Goal: Task Accomplishment & Management: Complete application form

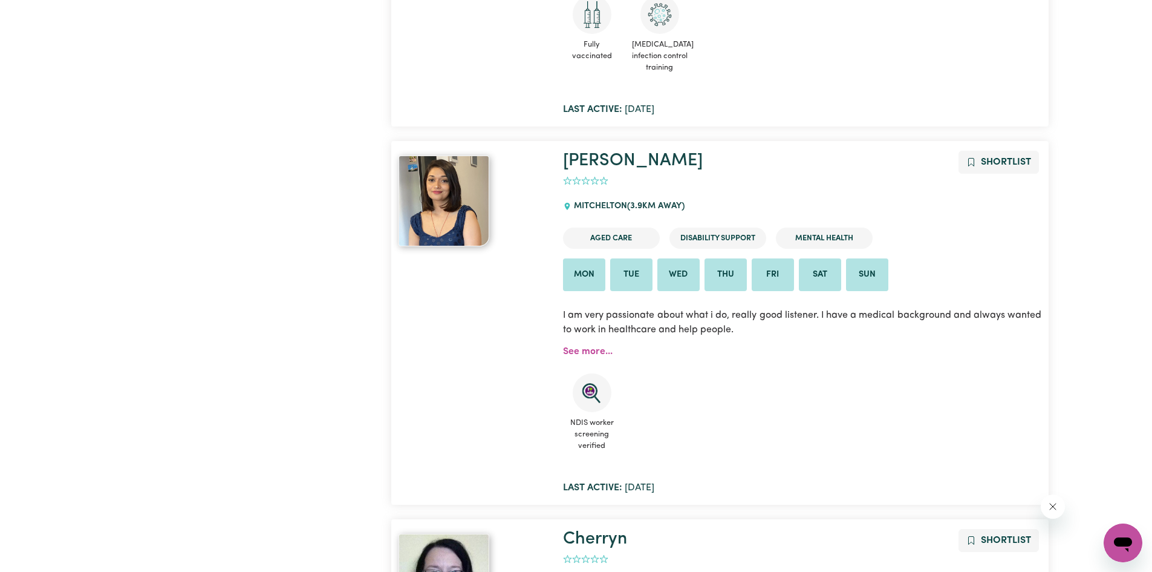
scroll to position [1754, 0]
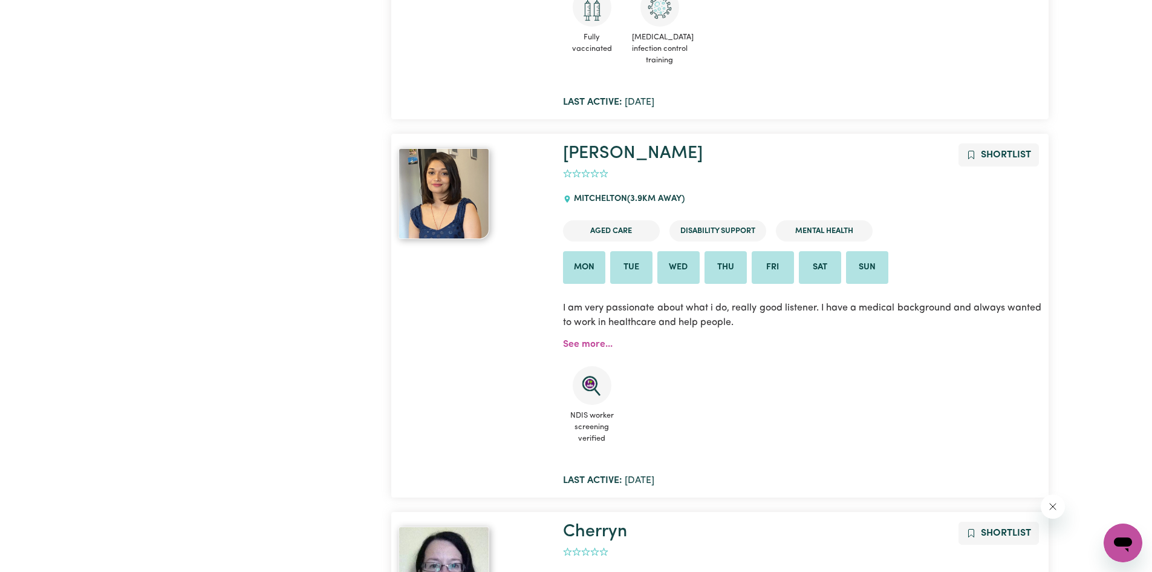
click at [436, 206] on img at bounding box center [444, 193] width 91 height 91
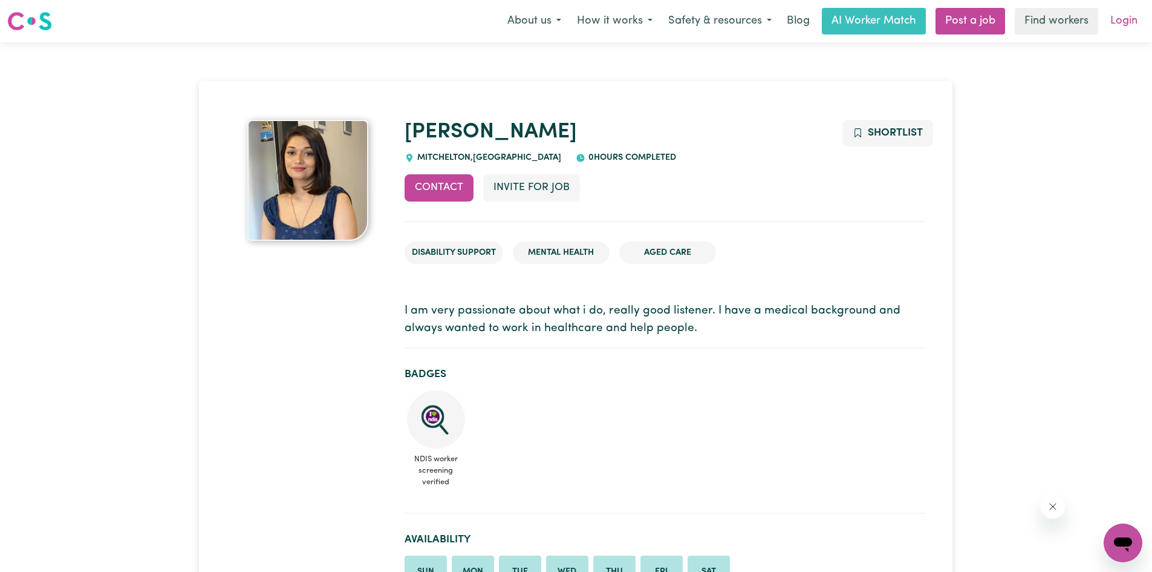
click at [1120, 25] on link "Login" at bounding box center [1124, 21] width 42 height 27
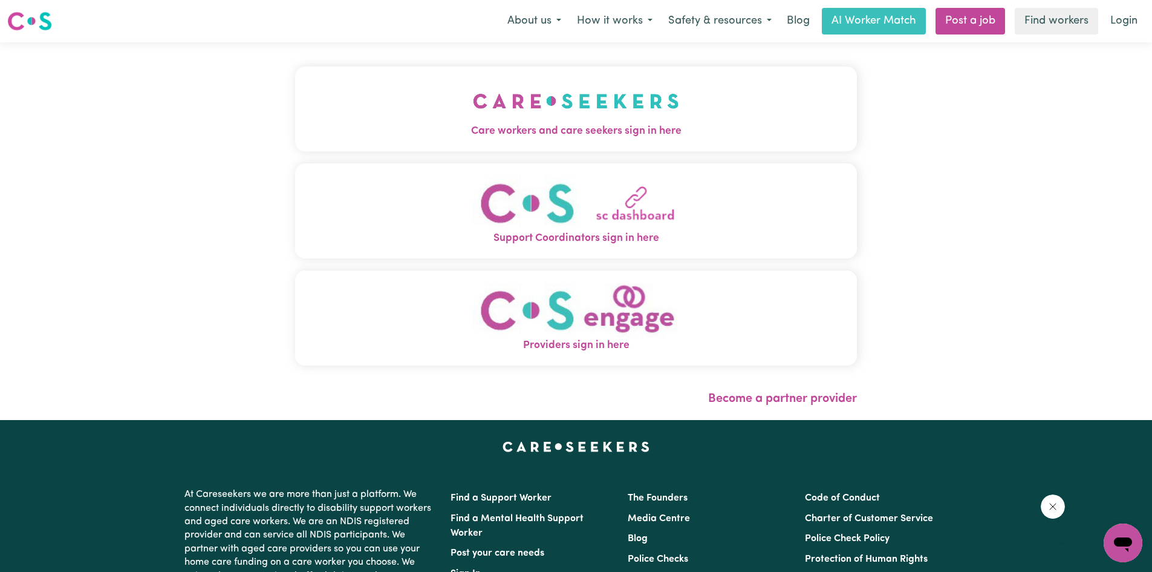
click at [608, 206] on img "Support Coordinators sign in here" at bounding box center [576, 202] width 206 height 55
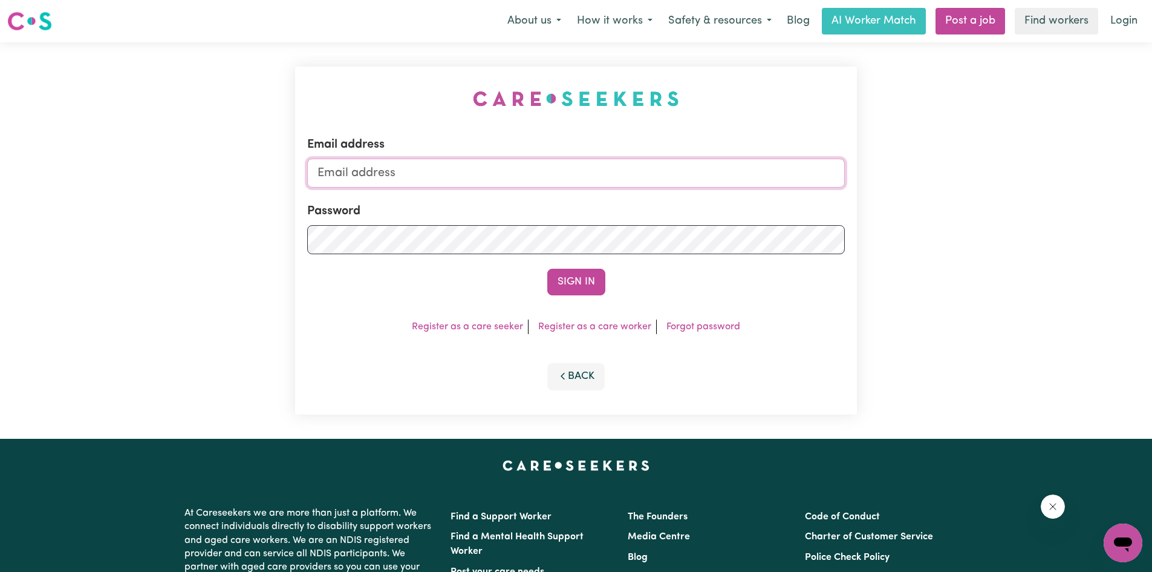
click at [478, 173] on input "Email address" at bounding box center [576, 172] width 538 height 29
type input "[EMAIL_ADDRESS][DOMAIN_NAME]"
click at [566, 367] on button "Back" at bounding box center [576, 376] width 58 height 27
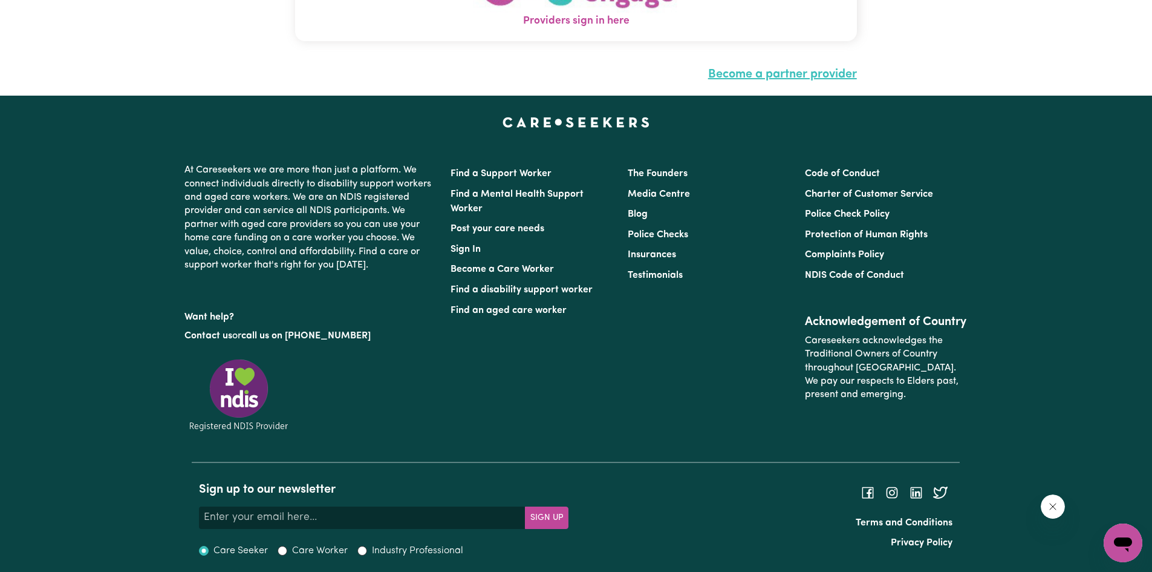
scroll to position [331, 0]
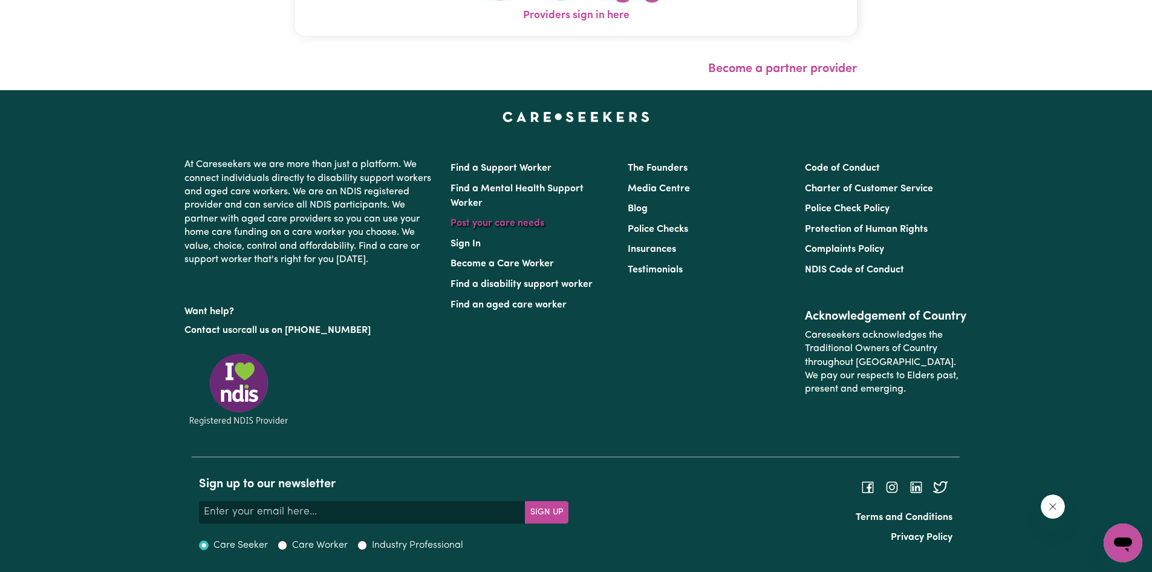
click at [496, 224] on link "Post your care needs" at bounding box center [498, 223] width 94 height 10
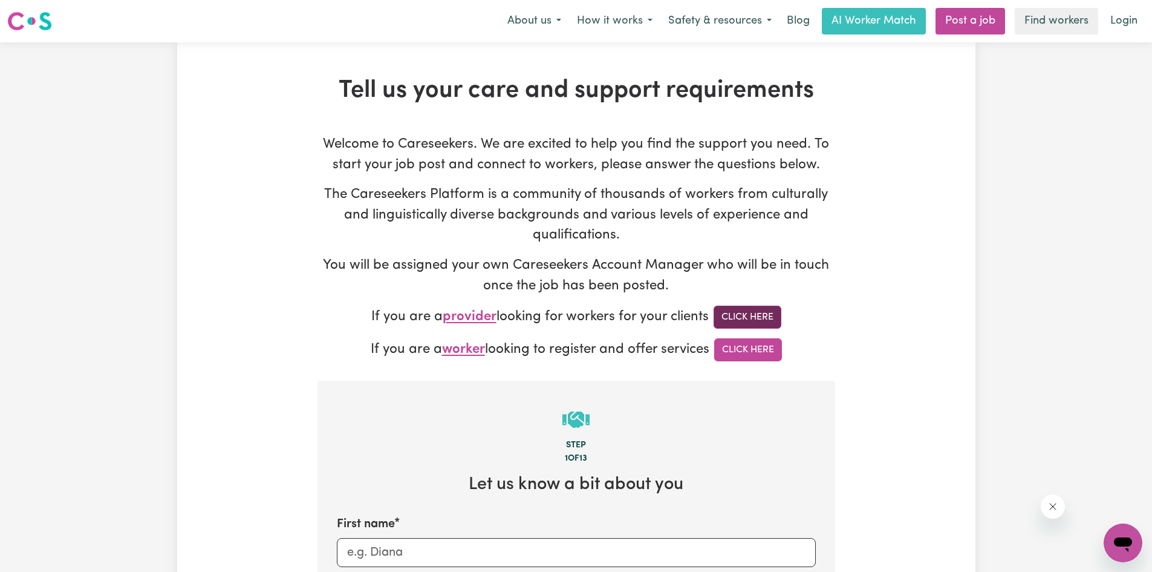
click at [749, 318] on link "Click Here" at bounding box center [748, 316] width 68 height 23
click at [1057, 24] on link "Find workers" at bounding box center [1056, 21] width 83 height 27
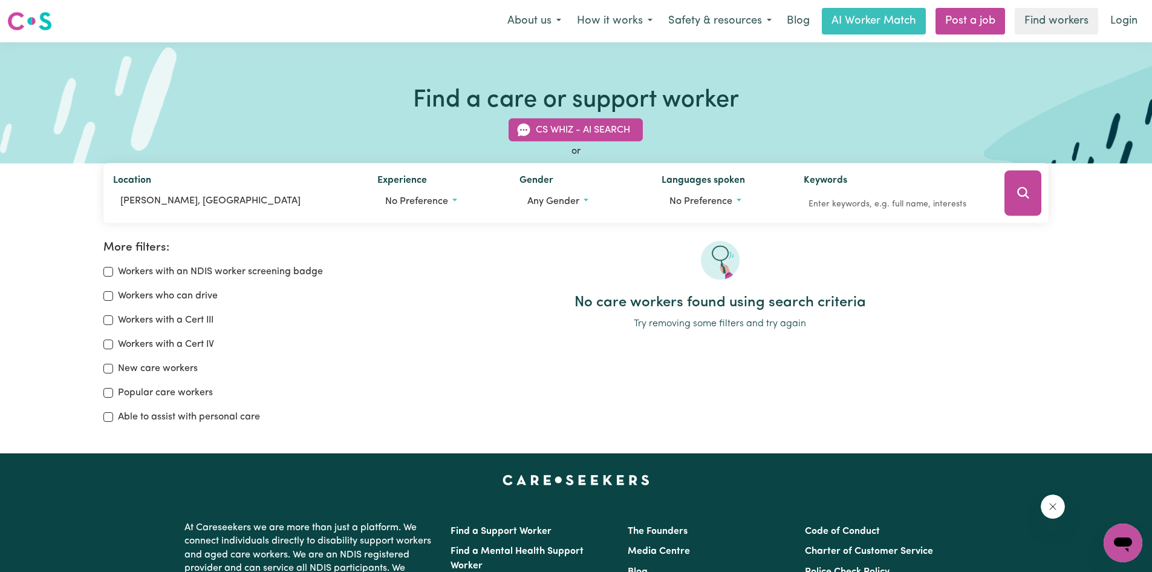
click at [1023, 203] on button "Search" at bounding box center [1023, 193] width 37 height 45
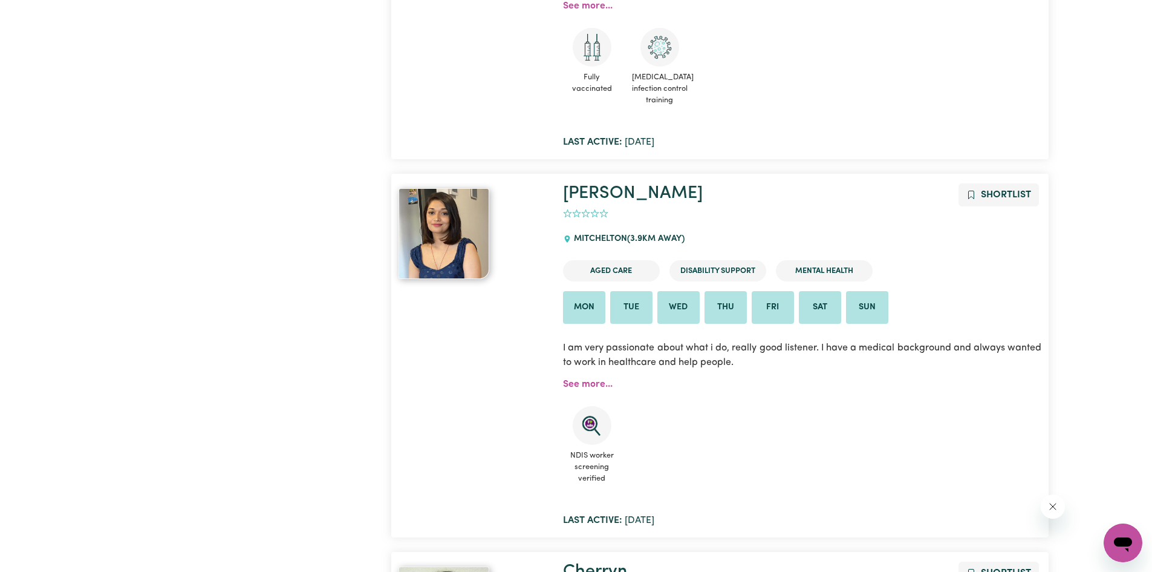
click at [447, 231] on img at bounding box center [444, 233] width 91 height 91
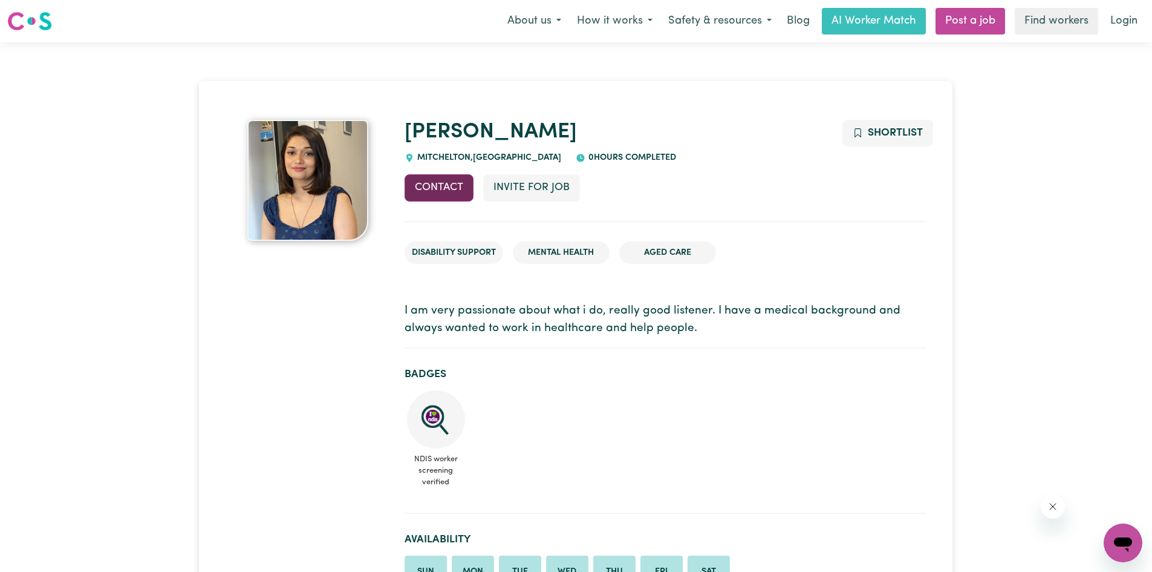
click at [440, 193] on button "Contact" at bounding box center [439, 187] width 69 height 27
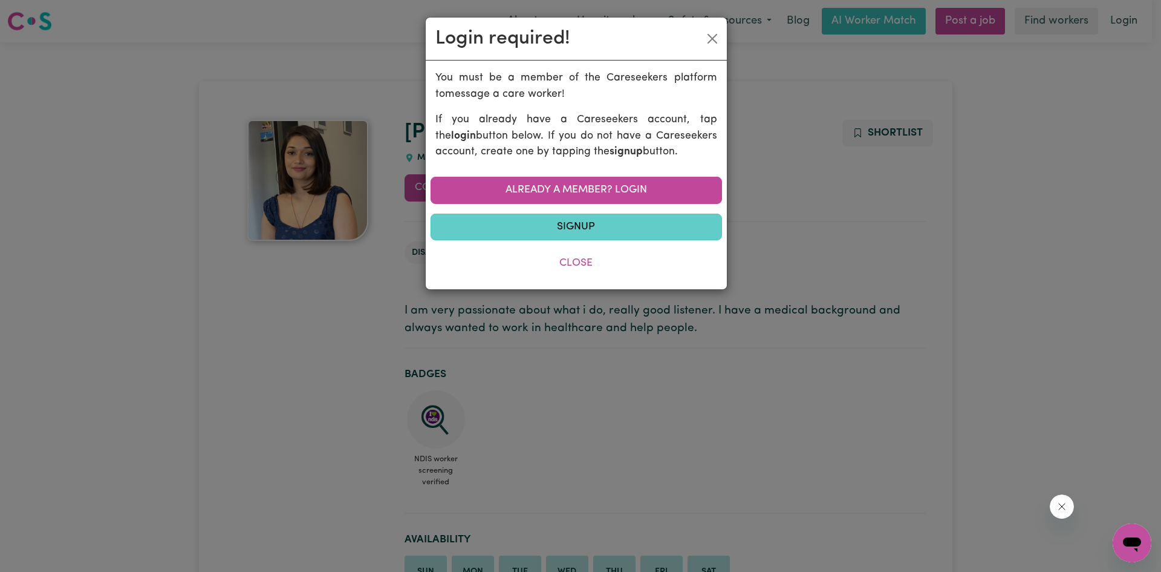
click at [522, 223] on link "Signup" at bounding box center [577, 227] width 292 height 27
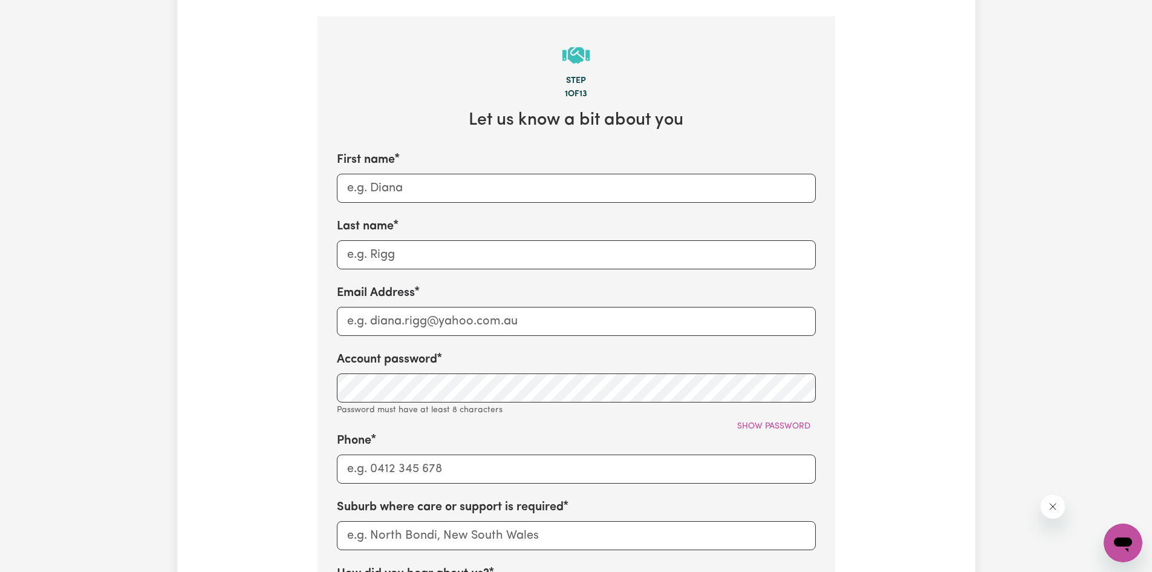
scroll to position [363, 0]
click at [429, 195] on input "First name" at bounding box center [576, 189] width 479 height 29
type input "[PERSON_NAME]"
click at [378, 244] on input "Last name" at bounding box center [576, 255] width 479 height 29
type input "[PERSON_NAME]"
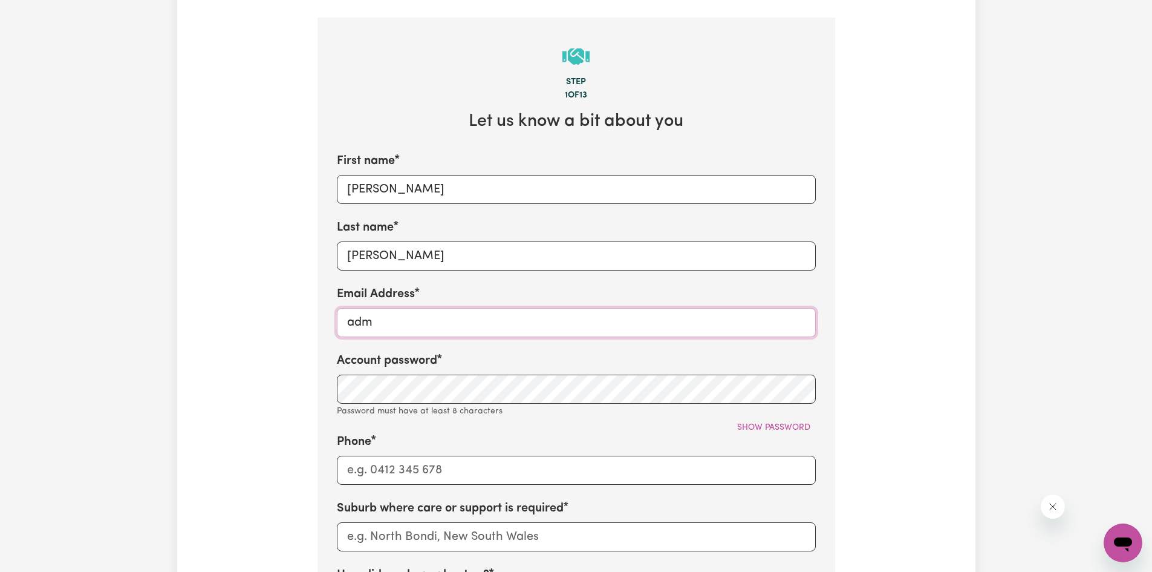
type input "[EMAIL_ADDRESS][DOMAIN_NAME]"
type input "0452512466"
type input "Carseldine"
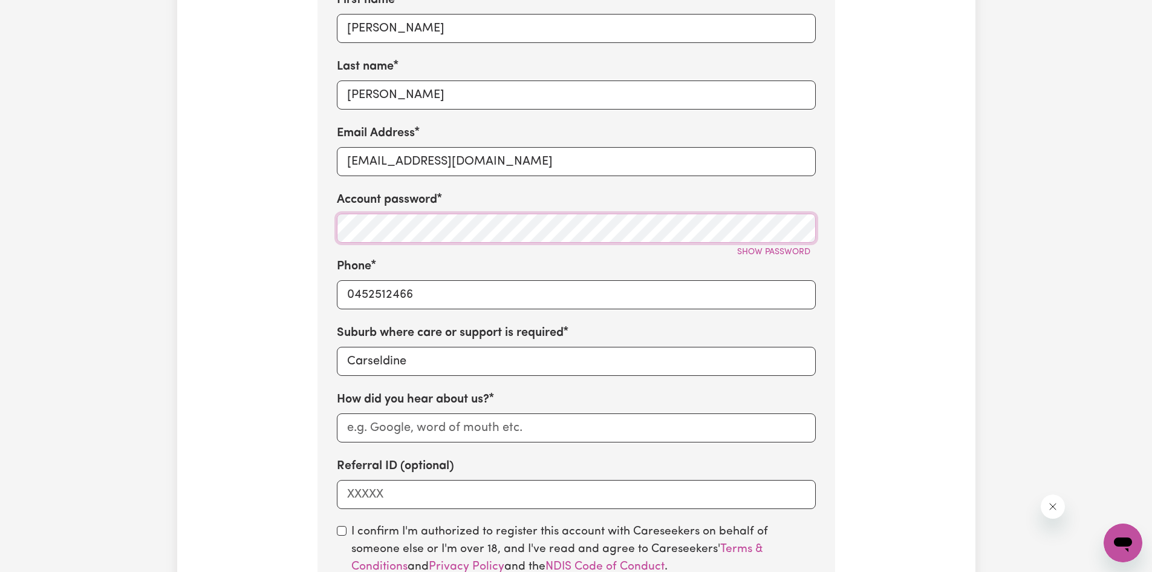
scroll to position [544, 0]
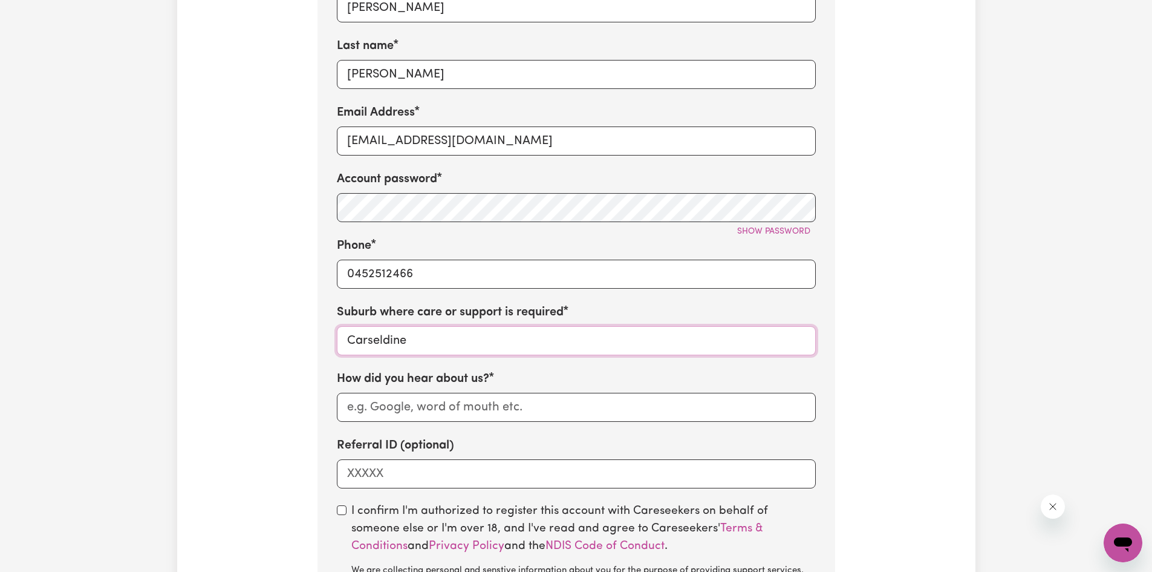
type input "Carseldine, [GEOGRAPHIC_DATA], 4034"
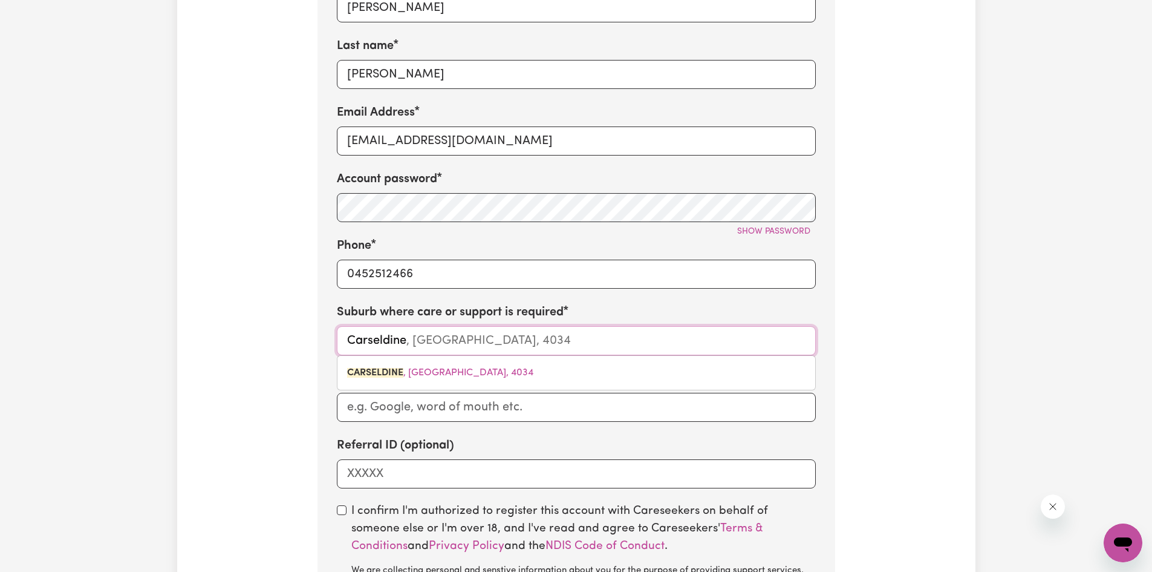
drag, startPoint x: 426, startPoint y: 347, endPoint x: 261, endPoint y: 344, distance: 164.6
click at [261, 344] on div "Tell us your care and support requirements Welcome to Careseekers. We are excit…" at bounding box center [576, 146] width 798 height 1229
type input "Northga"
type input "[GEOGRAPHIC_DATA], [GEOGRAPHIC_DATA], 4013"
type input "Northgat"
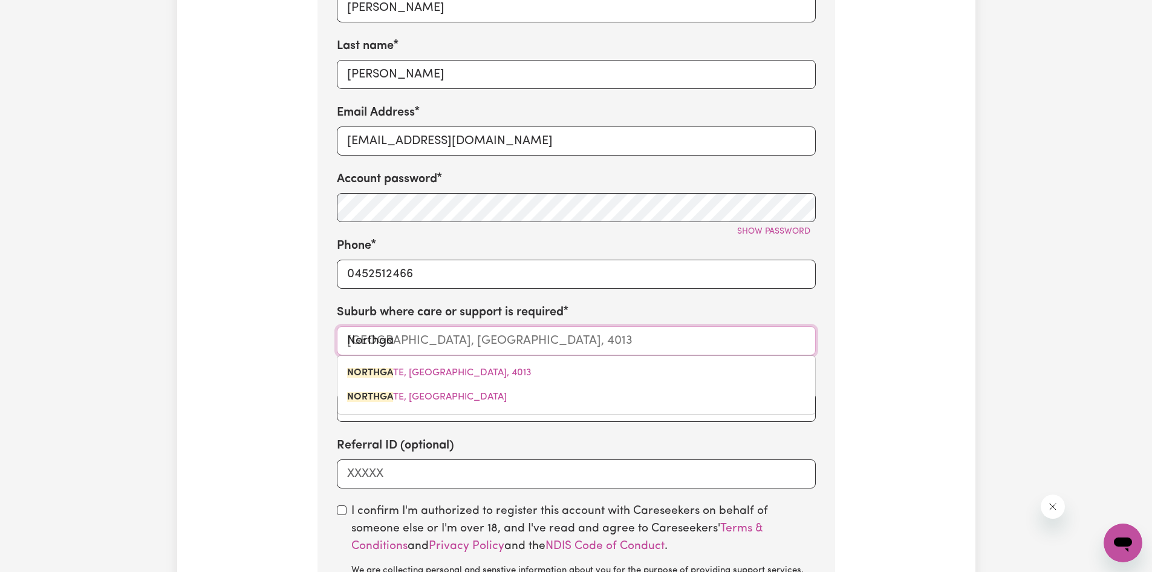
type input "[GEOGRAPHIC_DATA], [GEOGRAPHIC_DATA], 4013"
type input "Northgate"
type input "[GEOGRAPHIC_DATA], [GEOGRAPHIC_DATA], 4013"
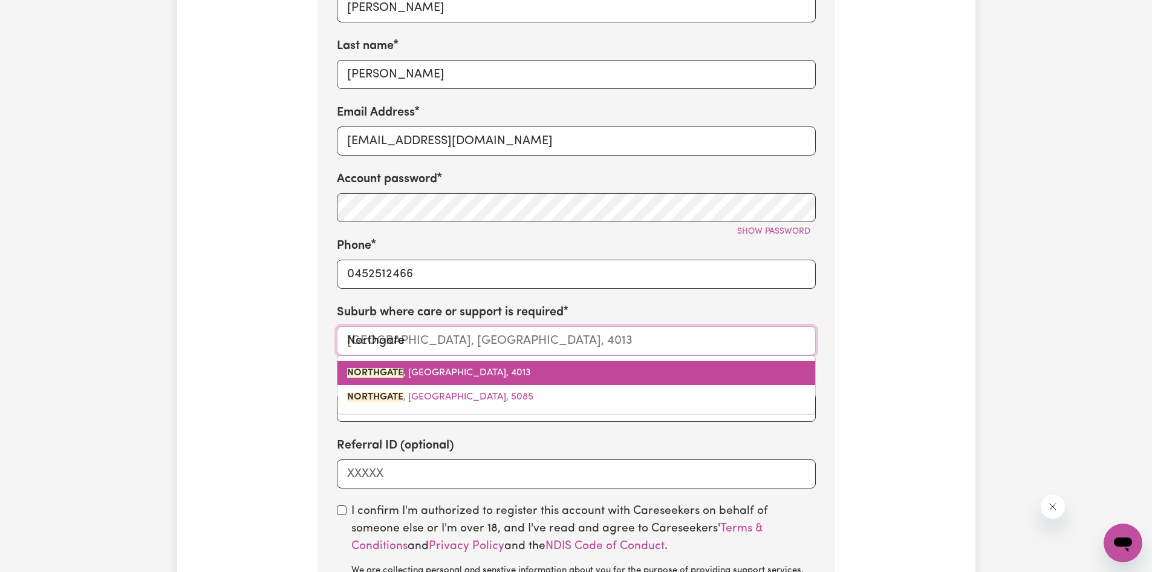
click at [431, 373] on span "[GEOGRAPHIC_DATA] , [GEOGRAPHIC_DATA], 4013" at bounding box center [439, 373] width 184 height 10
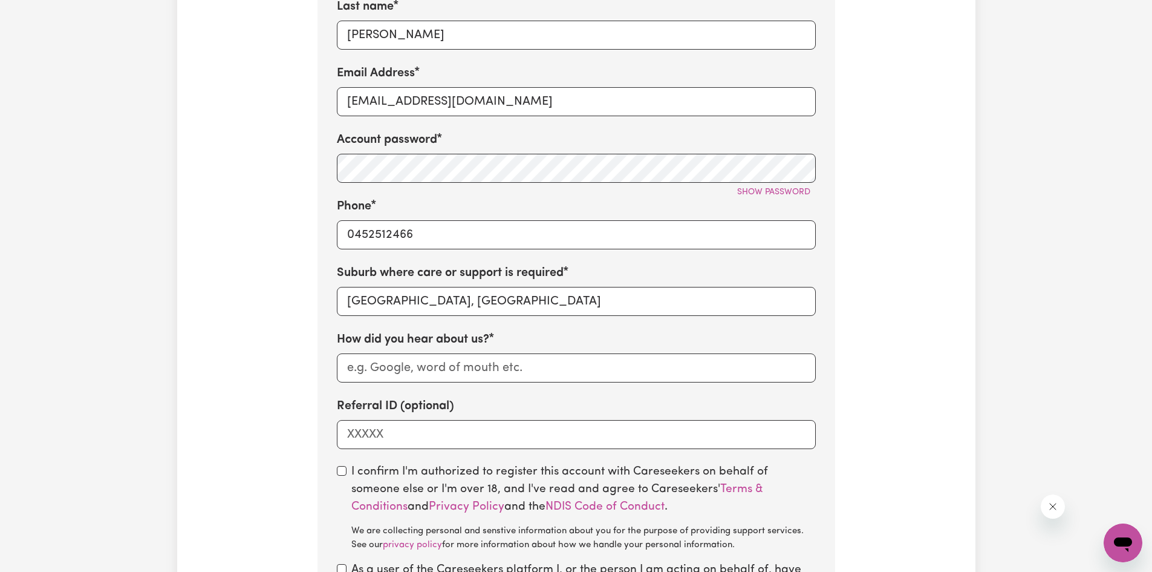
scroll to position [605, 0]
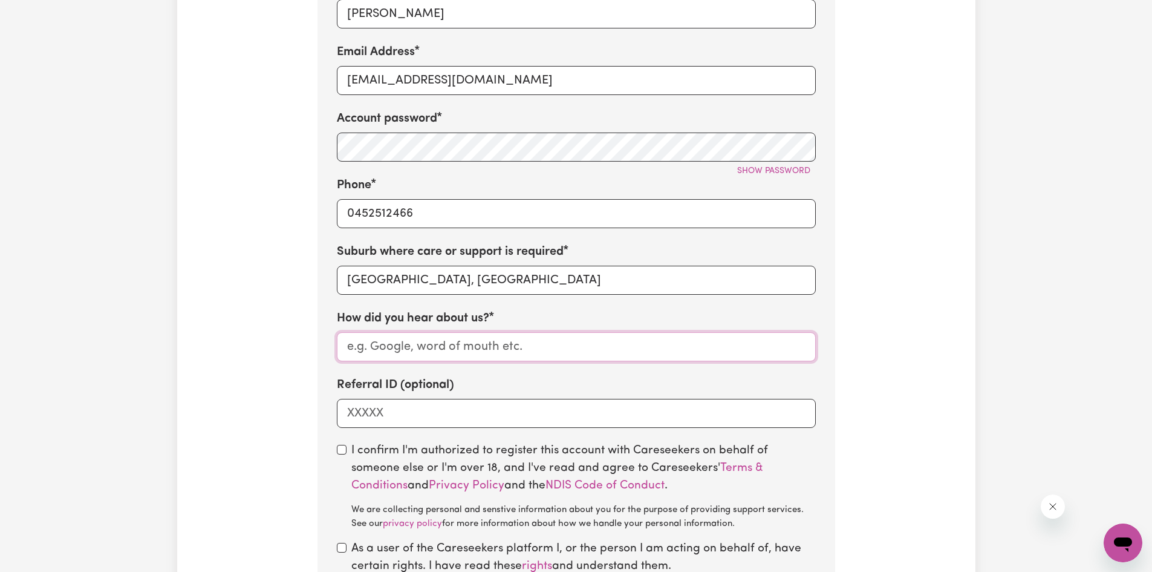
click at [424, 347] on input "How did you hear about us?" at bounding box center [576, 346] width 479 height 29
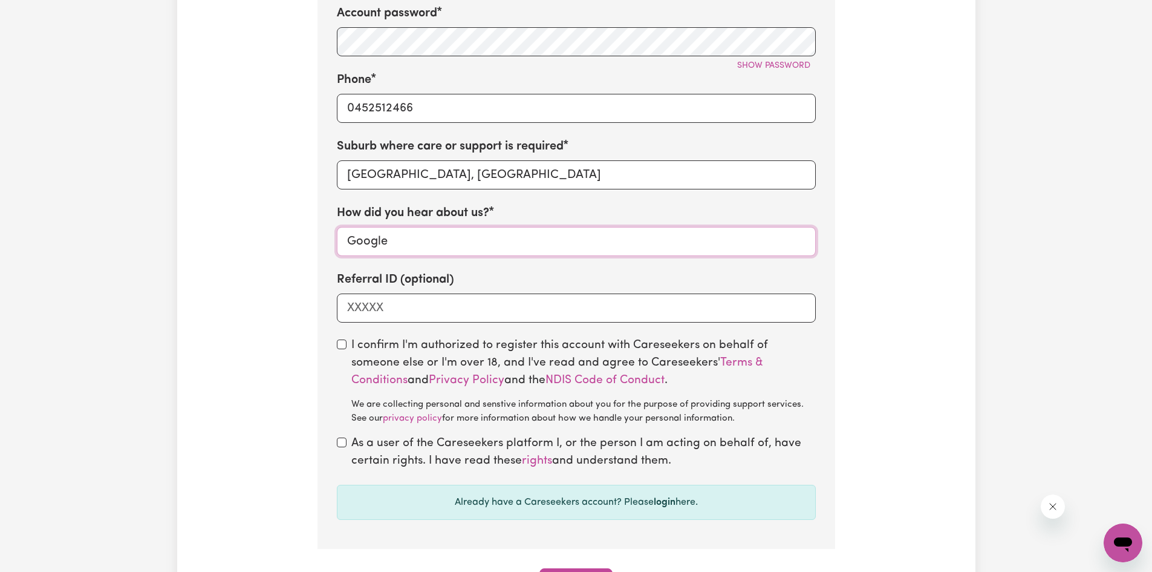
scroll to position [726, 0]
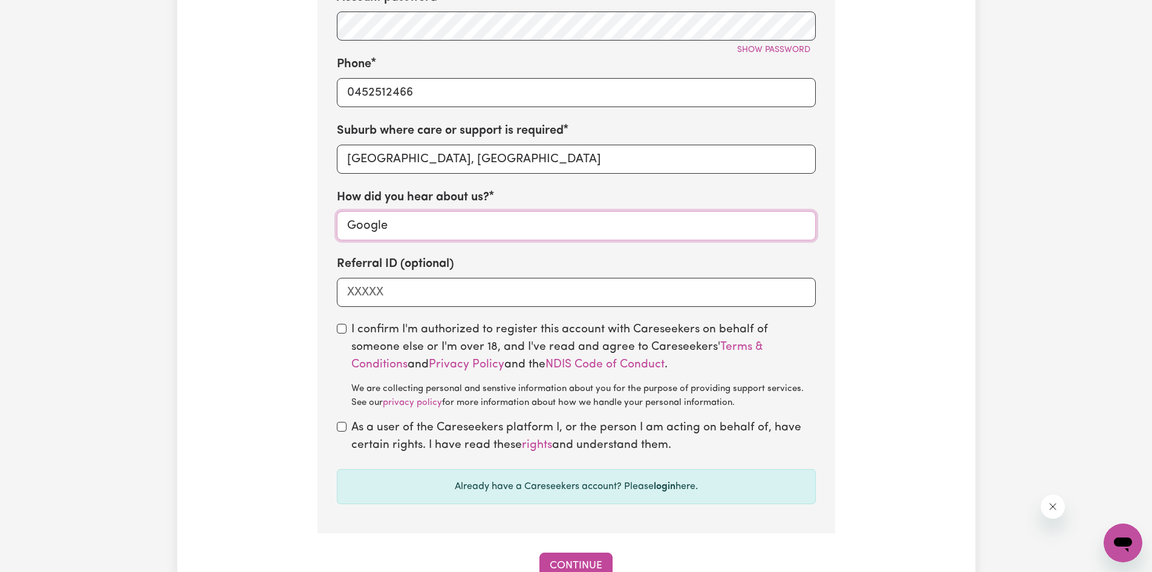
type input "Google"
click at [341, 333] on input "checkbox" at bounding box center [342, 329] width 10 height 10
checkbox input "true"
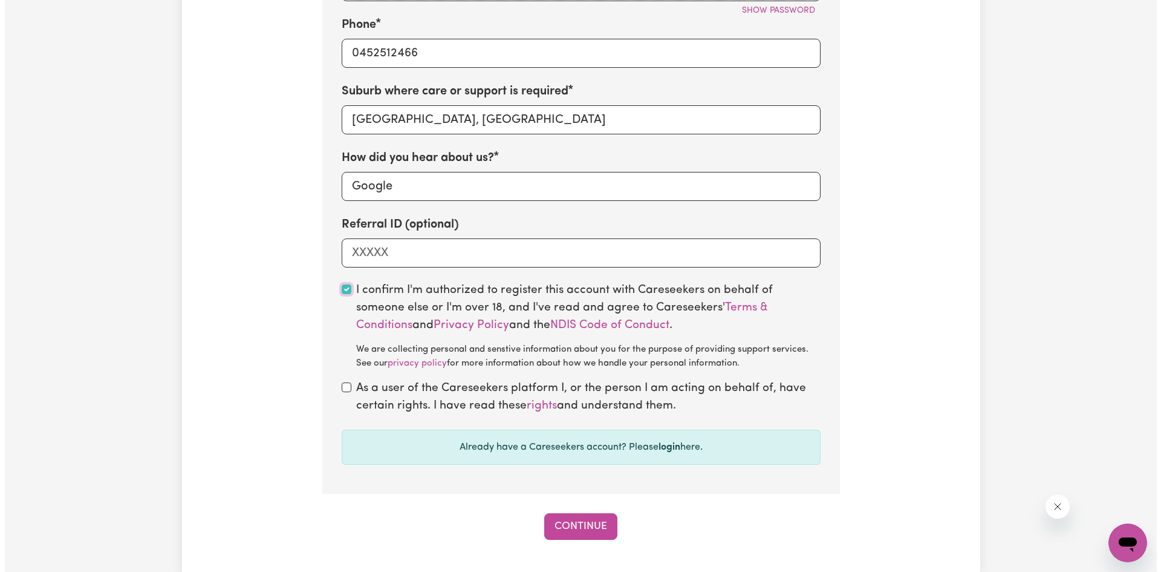
scroll to position [786, 0]
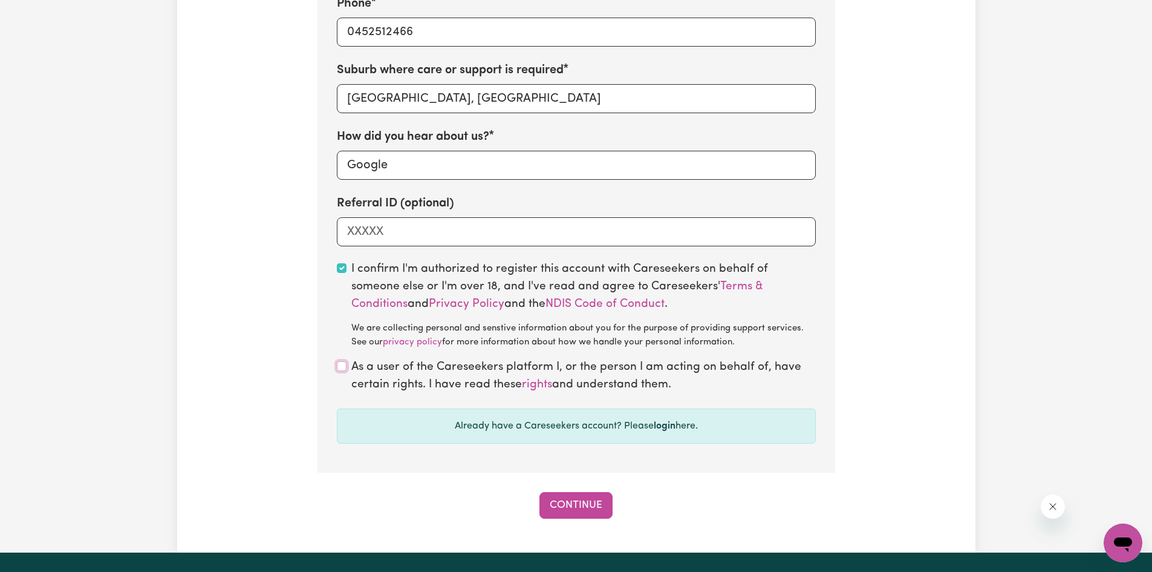
click at [344, 371] on input "checkbox" at bounding box center [342, 366] width 10 height 10
checkbox input "true"
click at [553, 504] on button "Continue" at bounding box center [576, 505] width 73 height 27
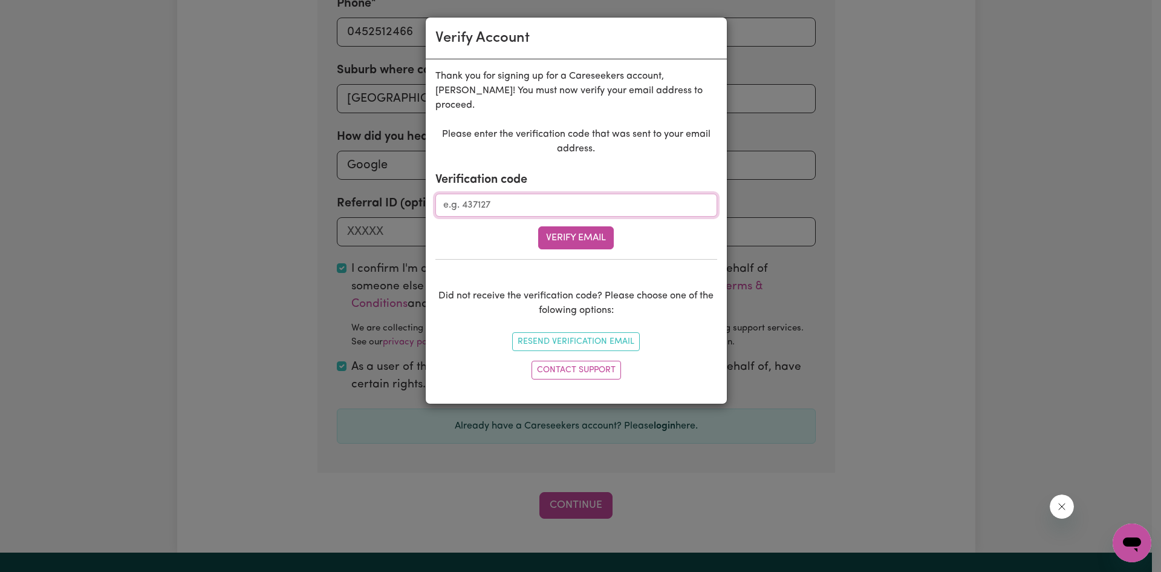
click at [527, 196] on input "Verification code" at bounding box center [577, 205] width 282 height 23
type input "888756"
click at [538, 226] on button "Verify Email" at bounding box center [576, 237] width 76 height 23
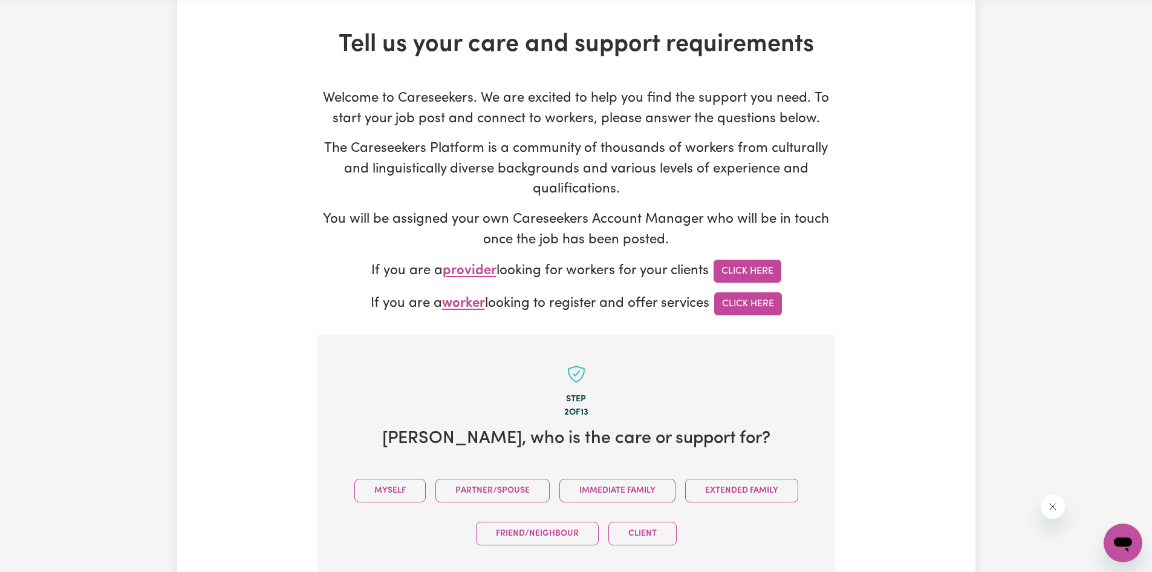
scroll to position [242, 0]
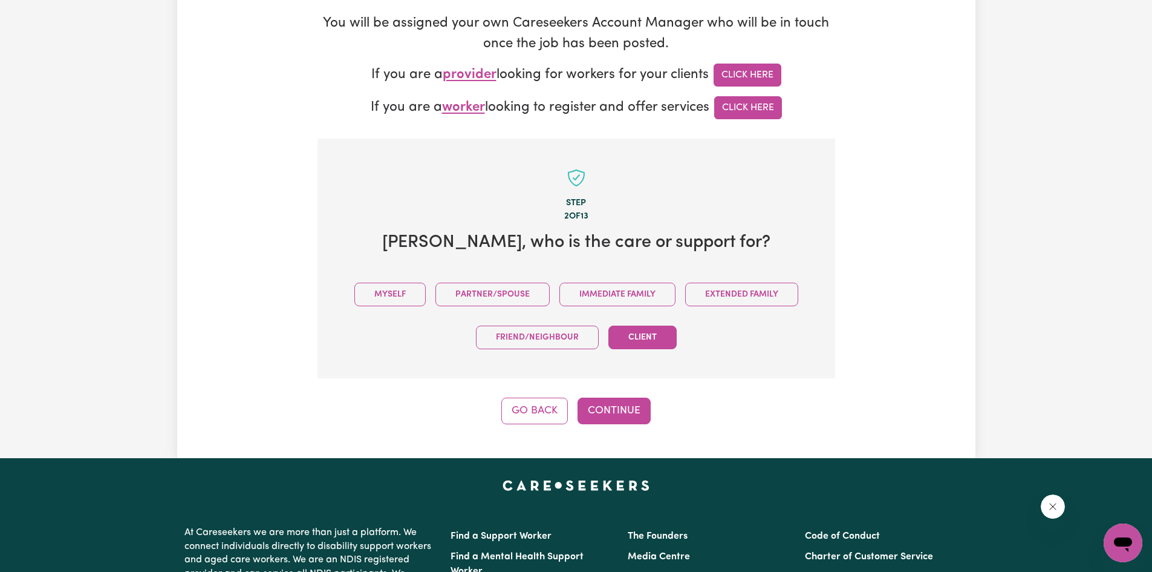
click at [639, 337] on button "Client" at bounding box center [643, 337] width 68 height 24
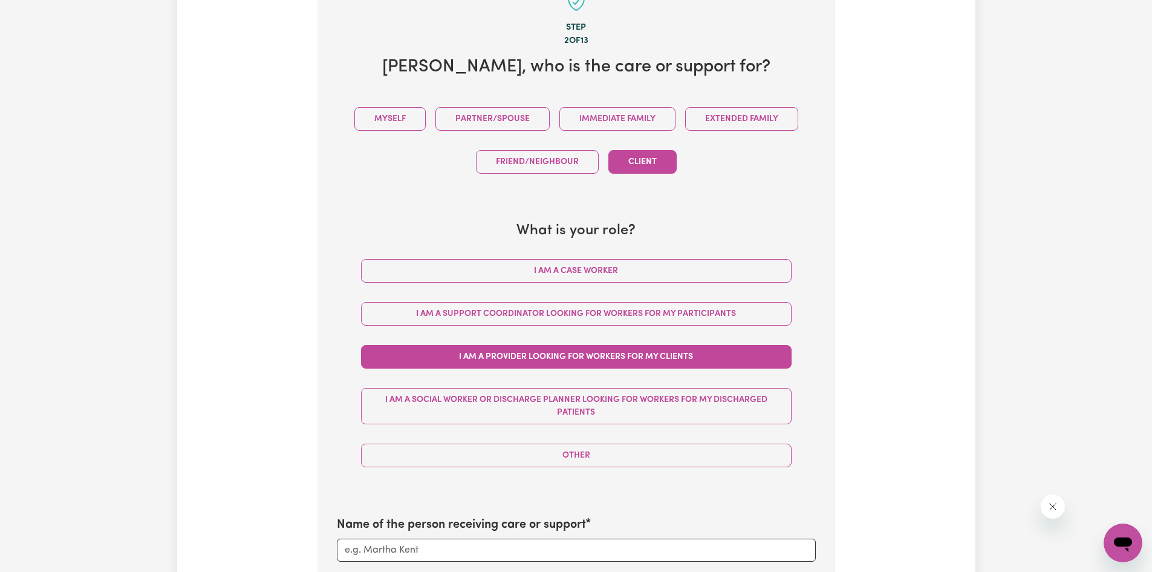
scroll to position [423, 0]
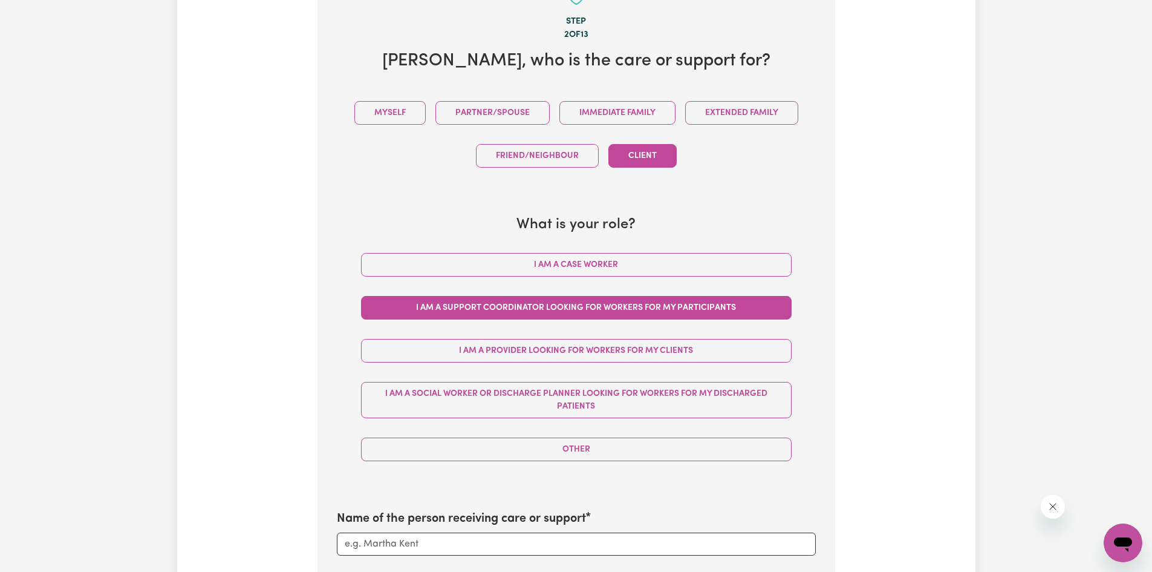
click at [621, 308] on button "I am a Support Coordinator looking for workers for my participants" at bounding box center [576, 308] width 431 height 24
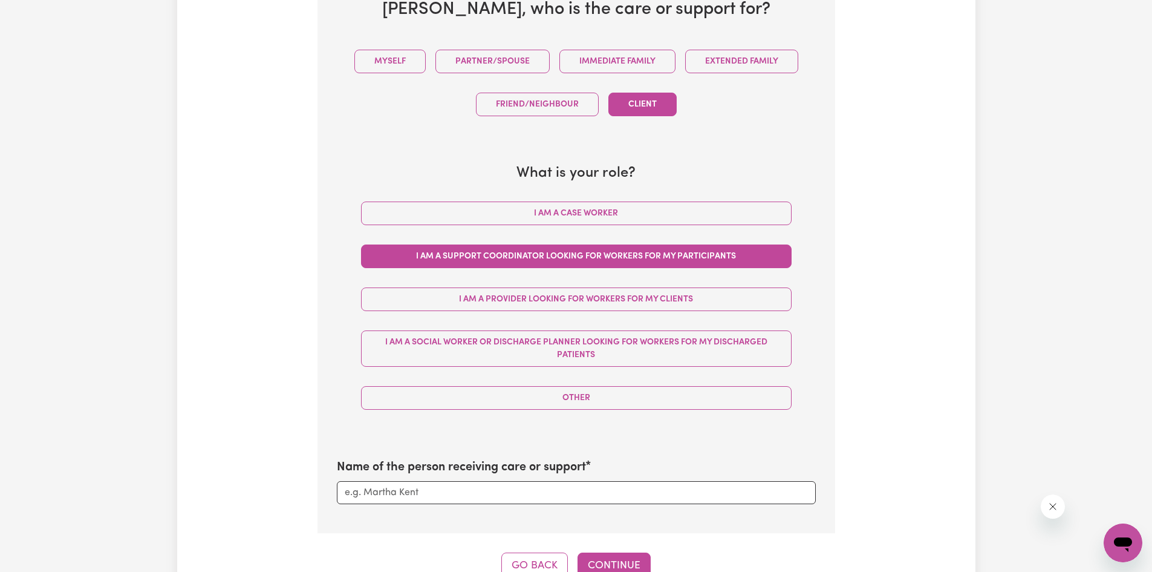
scroll to position [605, 0]
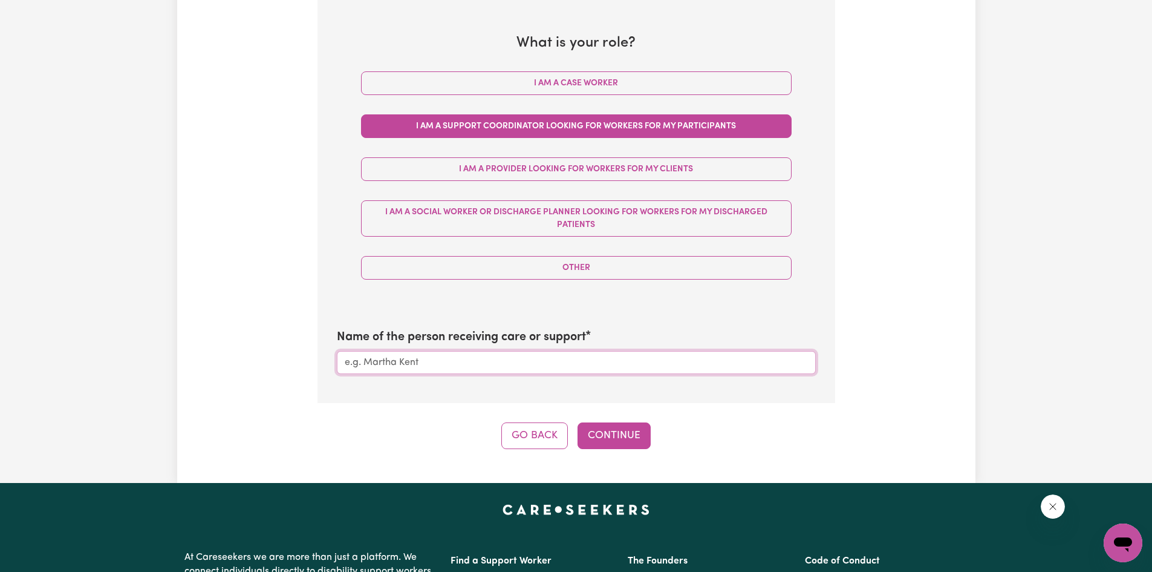
click at [504, 372] on input "Name of the person receiving care or support" at bounding box center [576, 362] width 479 height 23
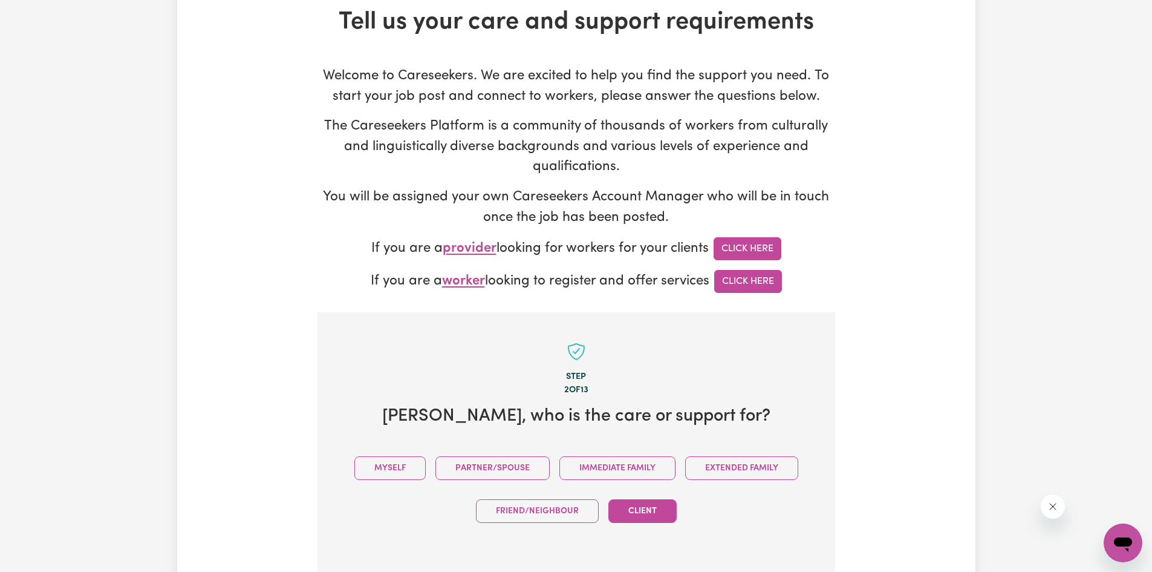
scroll to position [0, 0]
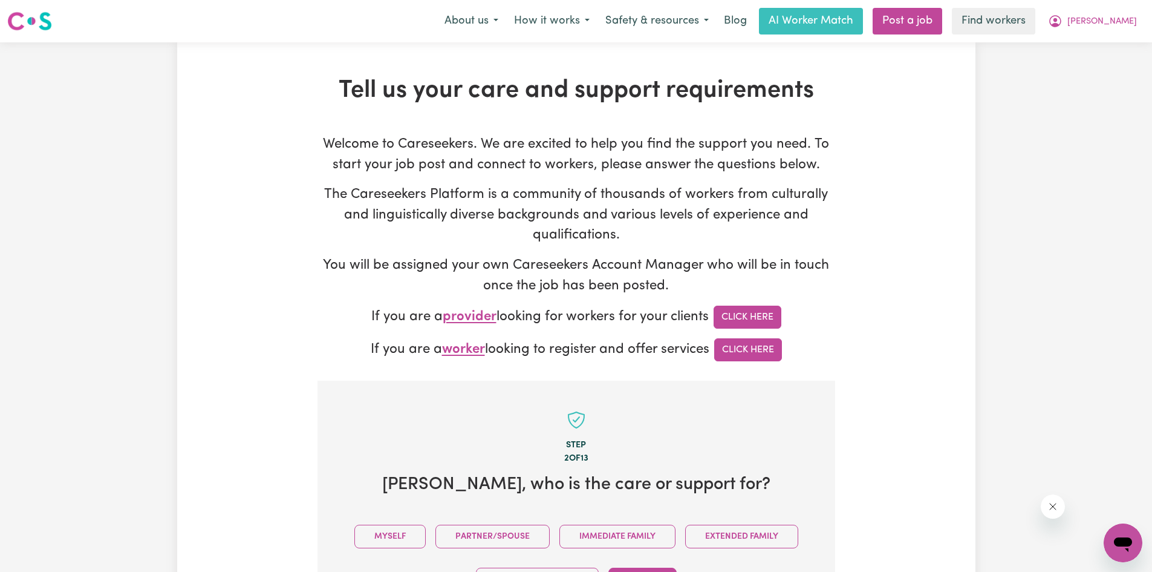
click at [33, 22] on img at bounding box center [29, 21] width 45 height 22
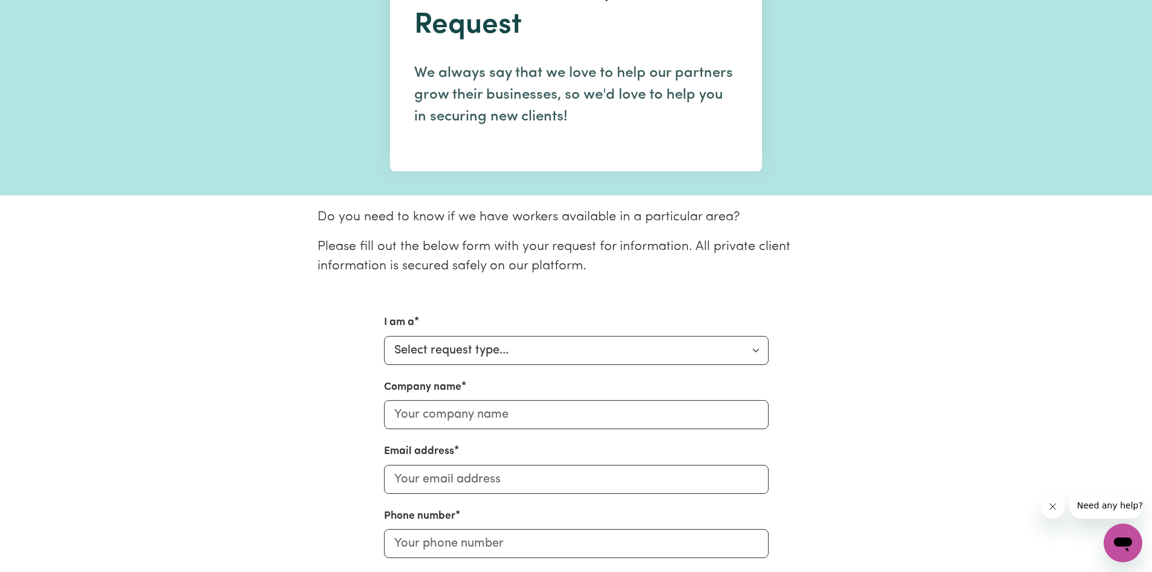
scroll to position [121, 0]
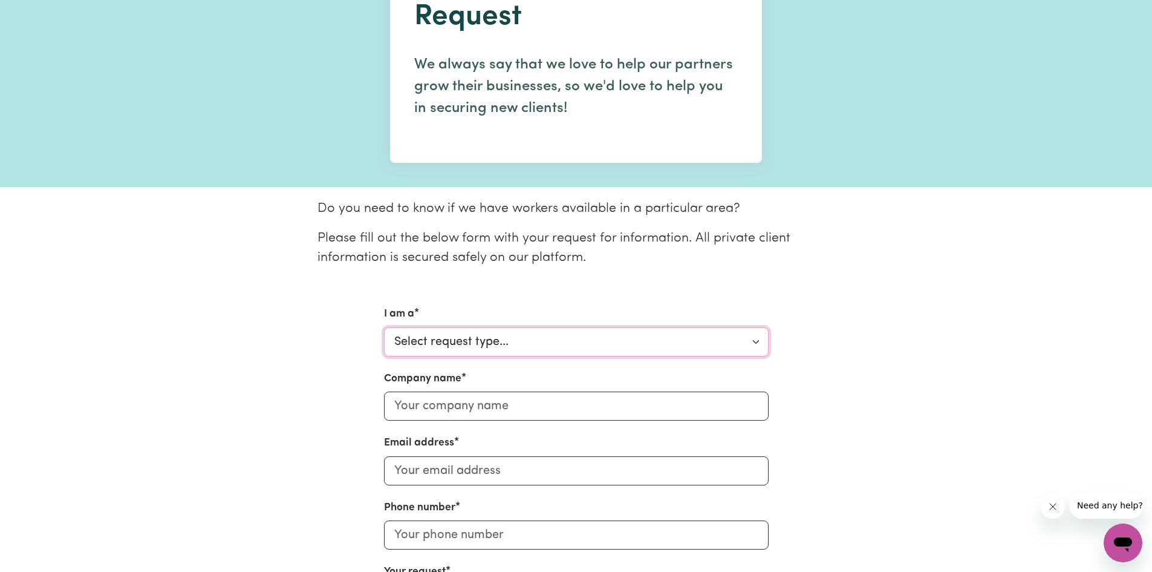
click at [486, 337] on select "Select request type... Individual looking for care and support for myself and m…" at bounding box center [576, 341] width 385 height 29
select select "Support Coordinator"
click at [384, 327] on select "Select request type... Individual looking for care and support for myself and m…" at bounding box center [576, 341] width 385 height 29
click at [490, 399] on input "Company name" at bounding box center [576, 405] width 385 height 29
click at [321, 406] on div "I am a Select request type... Individual looking for care and support for mysel…" at bounding box center [576, 516] width 798 height 421
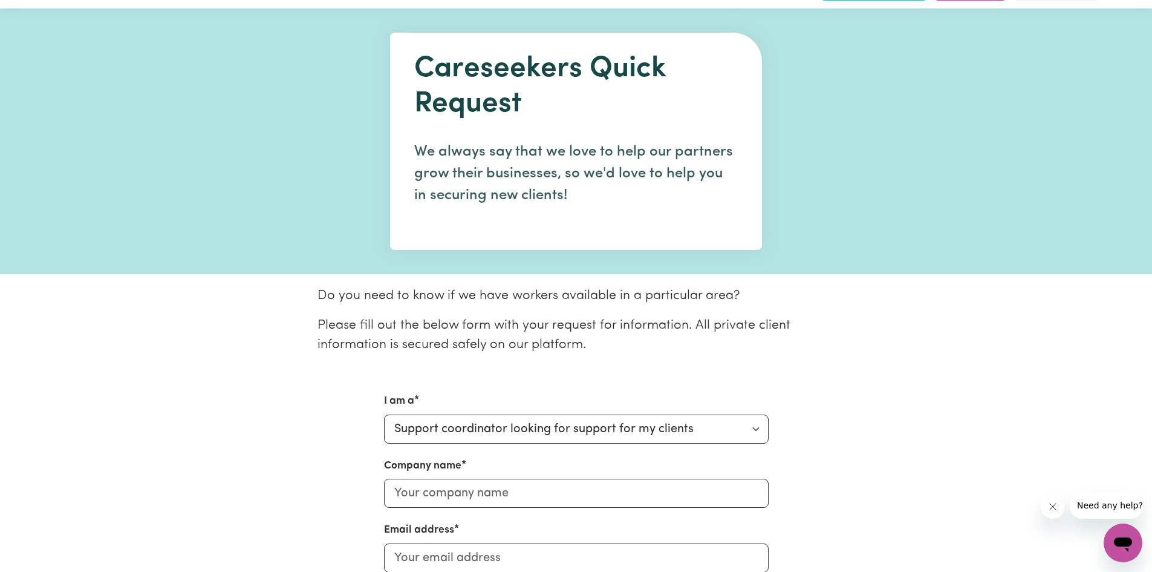
scroll to position [0, 0]
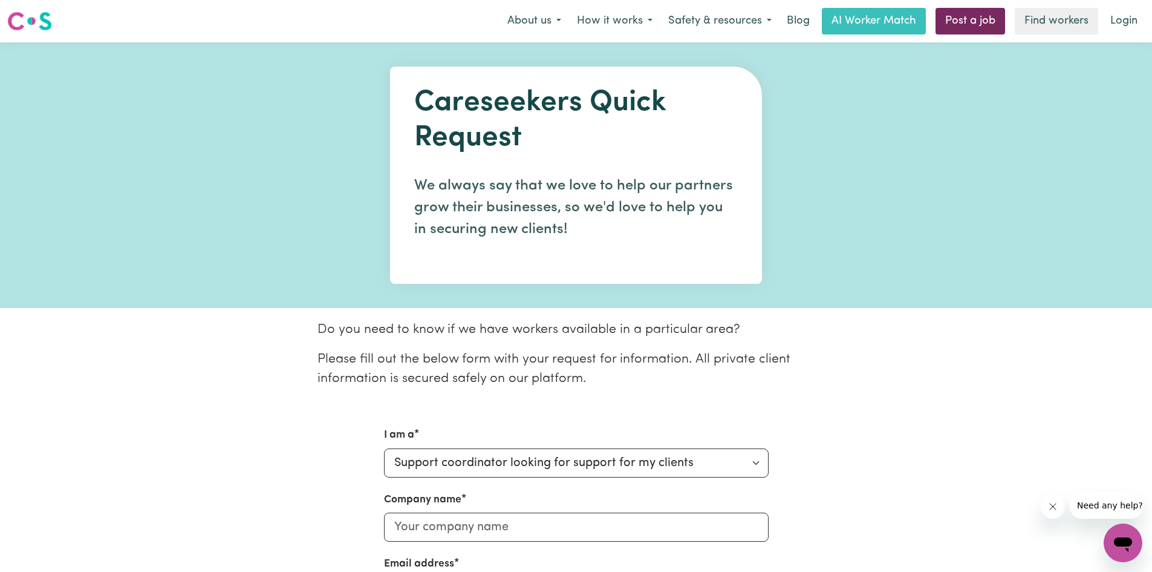
click at [988, 22] on link "Post a job" at bounding box center [971, 21] width 70 height 27
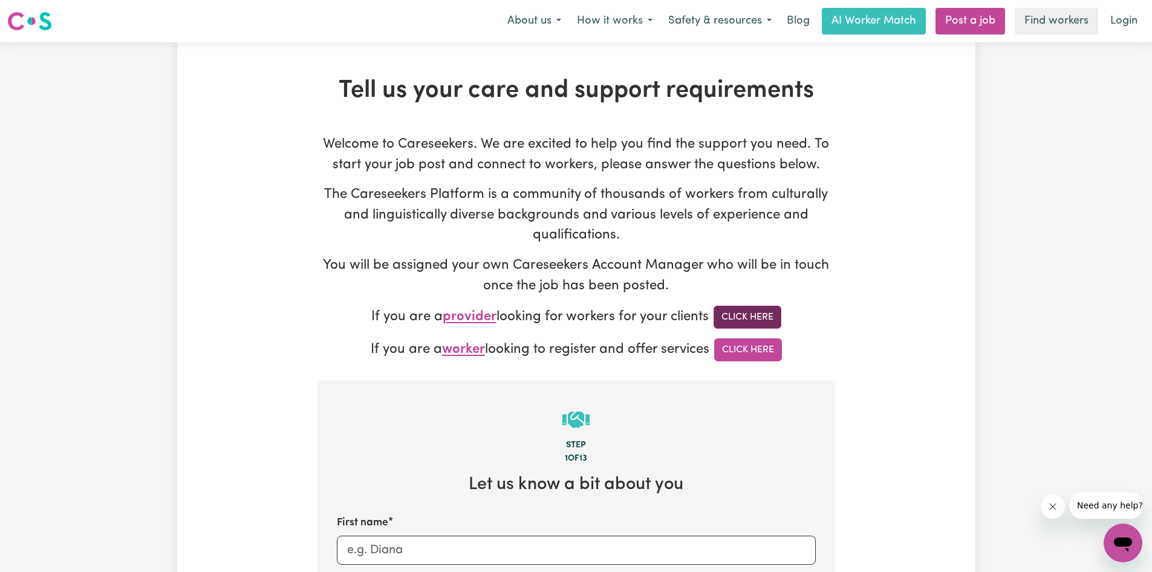
click at [763, 321] on link "Click Here" at bounding box center [748, 316] width 68 height 23
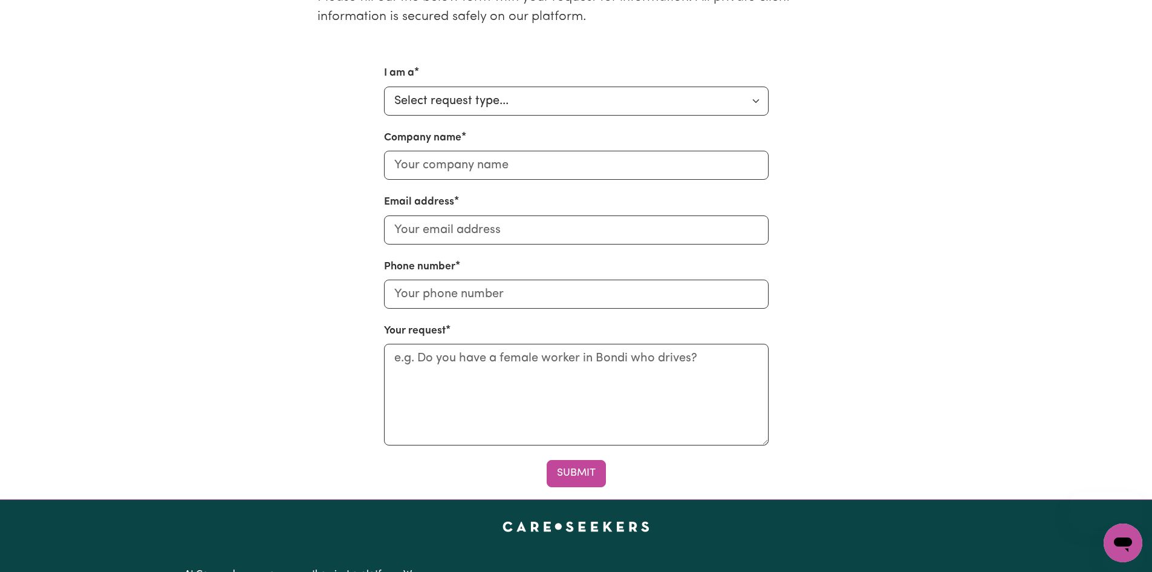
scroll to position [363, 0]
